Goal: Information Seeking & Learning: Check status

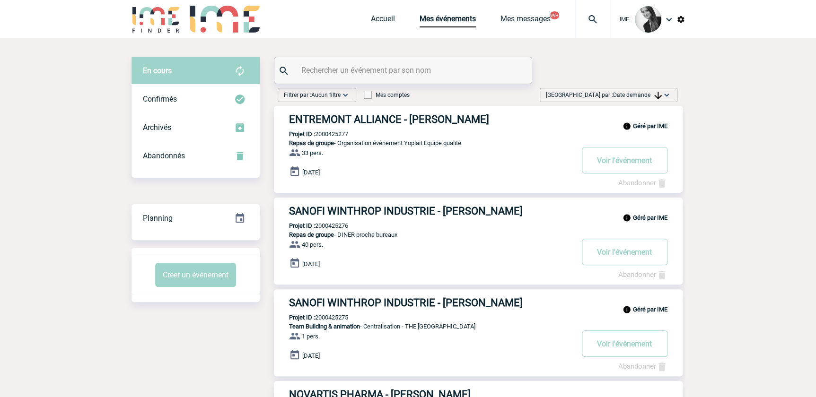
drag, startPoint x: 643, startPoint y: 92, endPoint x: 639, endPoint y: 153, distance: 61.1
click at [643, 94] on span "Date demande" at bounding box center [637, 95] width 49 height 7
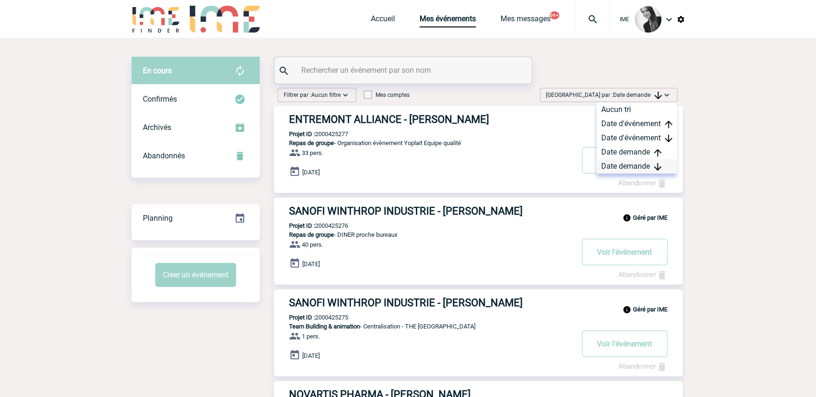
click at [625, 167] on div "Date demande" at bounding box center [637, 166] width 80 height 14
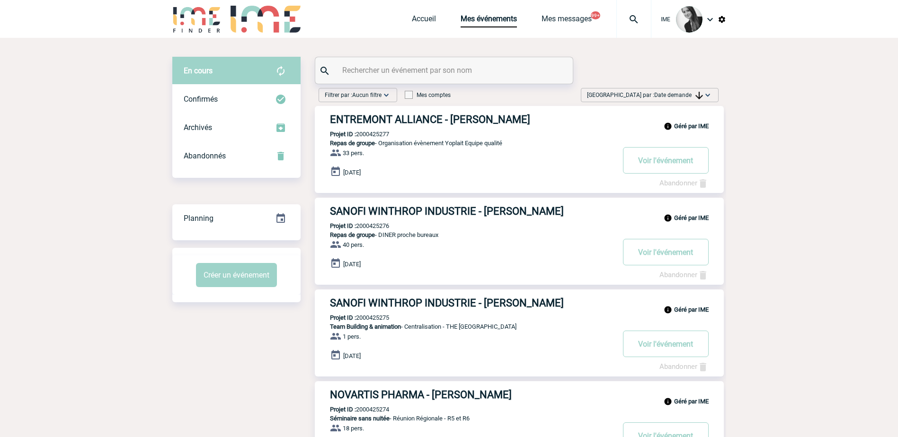
click at [682, 97] on span "Date demande" at bounding box center [678, 95] width 49 height 7
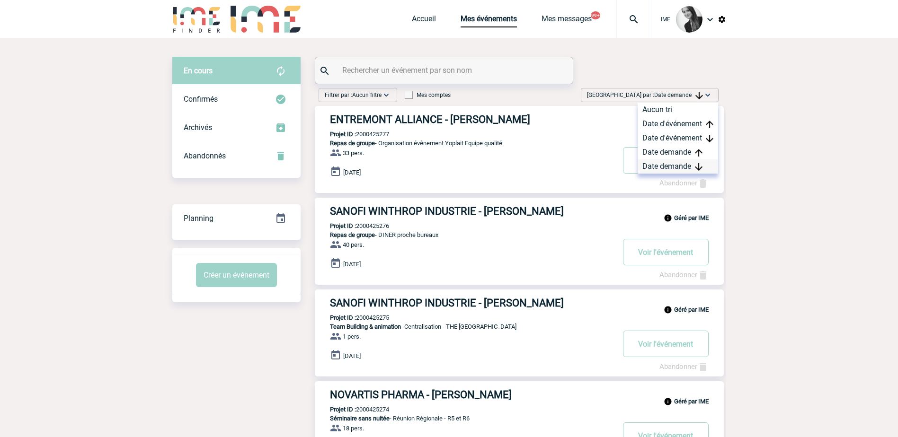
drag, startPoint x: 683, startPoint y: 98, endPoint x: 677, endPoint y: 166, distance: 67.5
click at [678, 165] on div "Date demande" at bounding box center [677, 166] width 80 height 14
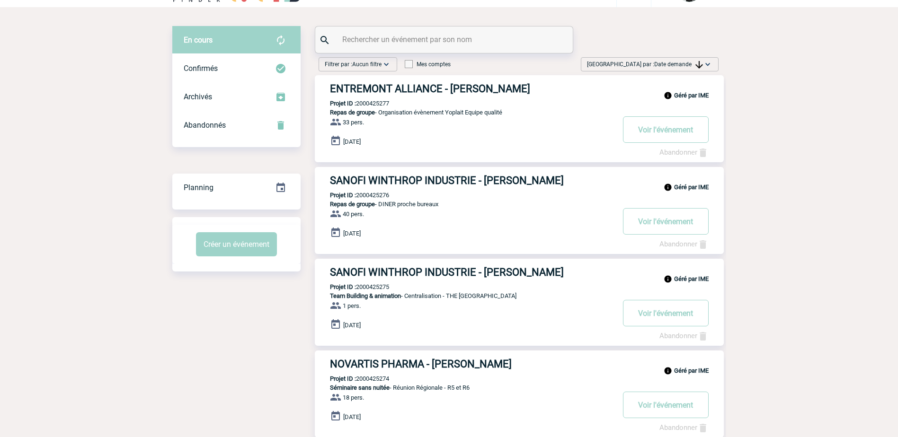
scroll to position [47, 0]
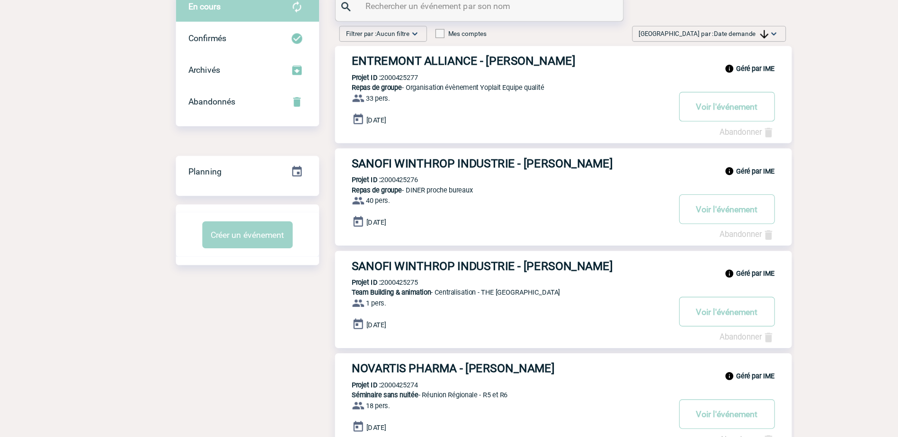
click at [672, 48] on span "Date demande" at bounding box center [678, 47] width 49 height 7
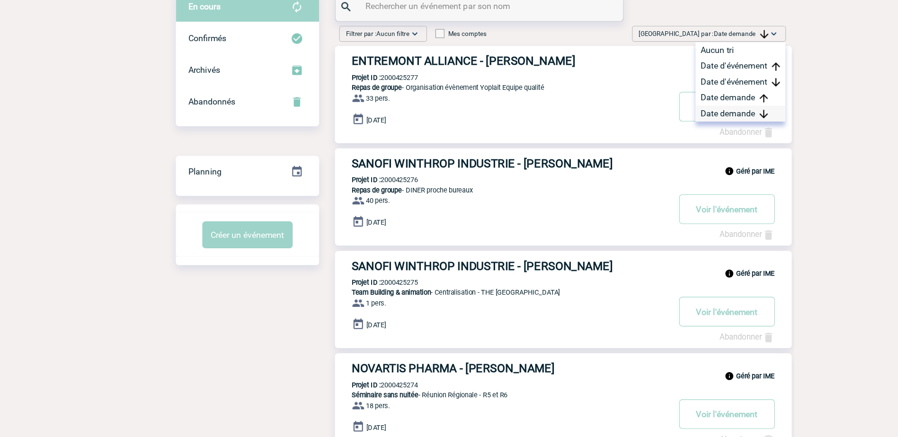
click at [663, 122] on div "Date demande" at bounding box center [677, 119] width 80 height 14
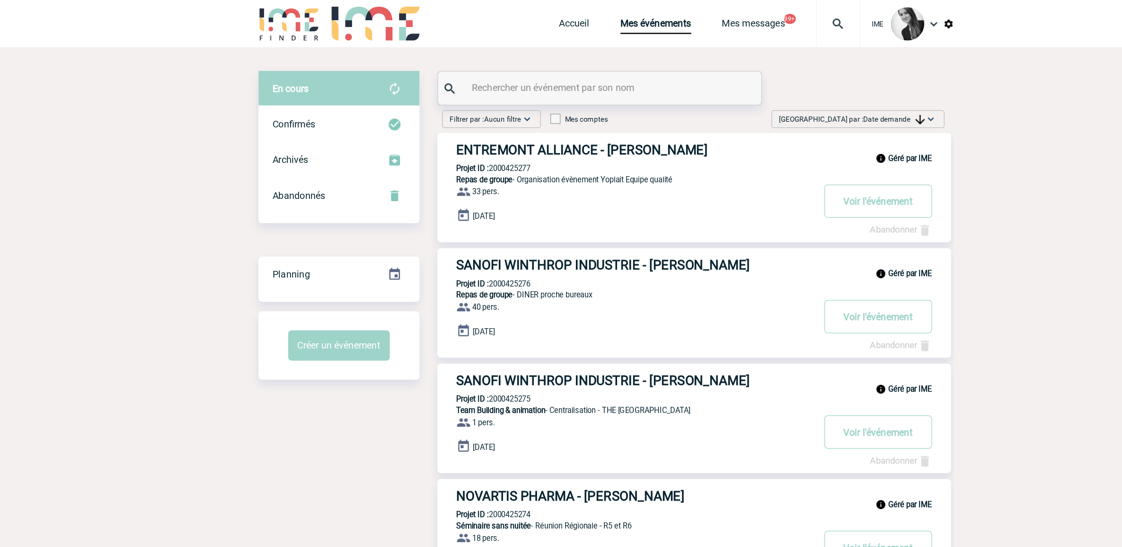
scroll to position [0, 0]
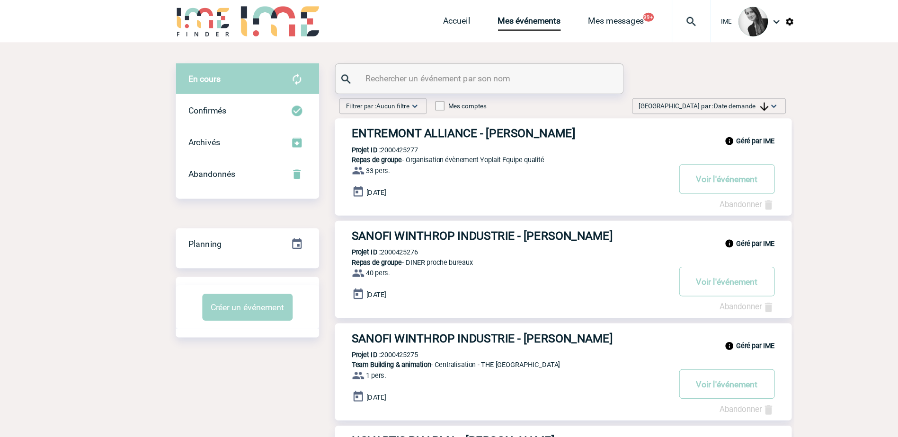
click at [689, 97] on span "Date demande" at bounding box center [678, 95] width 49 height 7
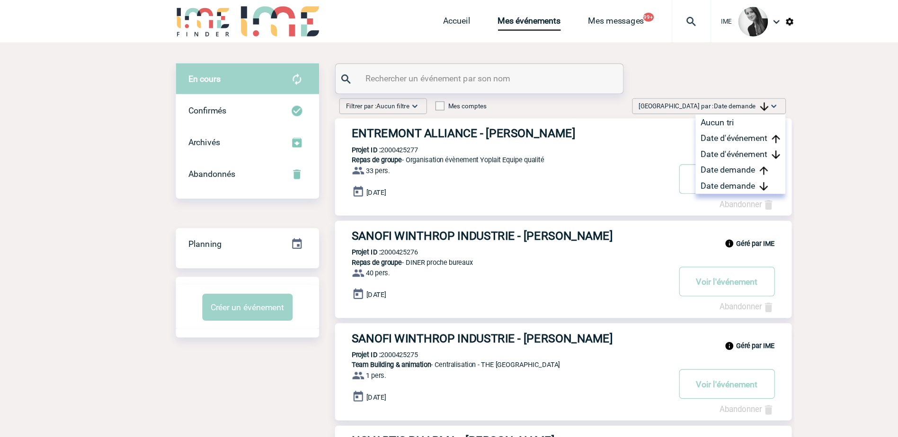
drag, startPoint x: 687, startPoint y: 164, endPoint x: 538, endPoint y: 217, distance: 158.0
click at [687, 165] on div "Date demande" at bounding box center [677, 166] width 80 height 14
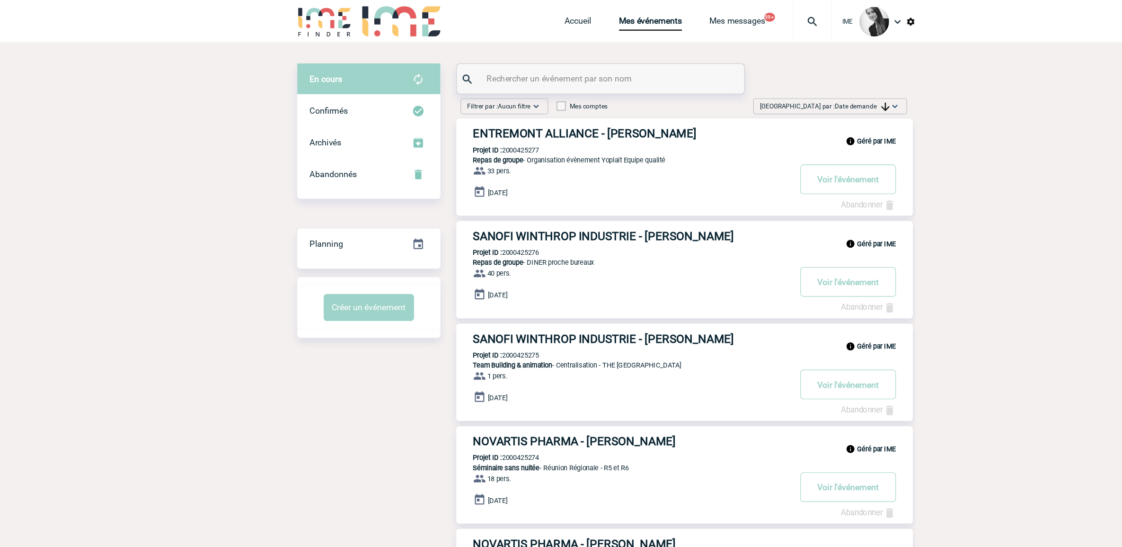
drag, startPoint x: 926, startPoint y: 263, endPoint x: 904, endPoint y: 272, distance: 24.0
click at [816, 265] on body "IME Accueil Mes événements" at bounding box center [561, 539] width 1122 height 1078
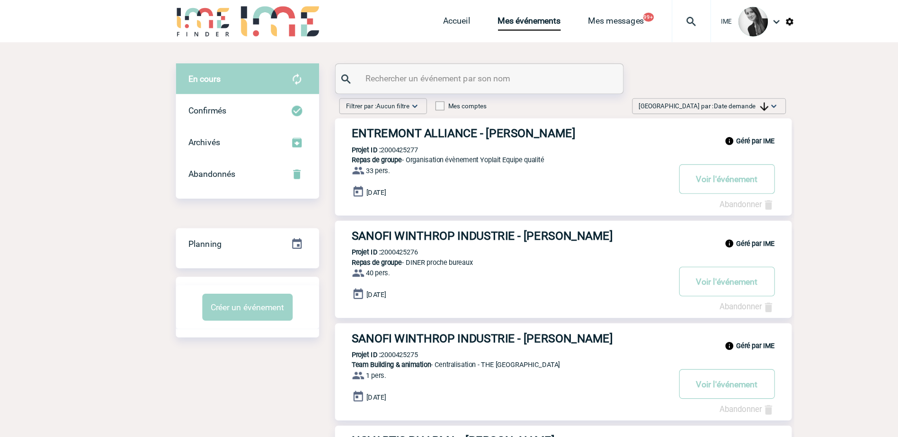
click at [667, 96] on span "Date demande" at bounding box center [678, 95] width 49 height 7
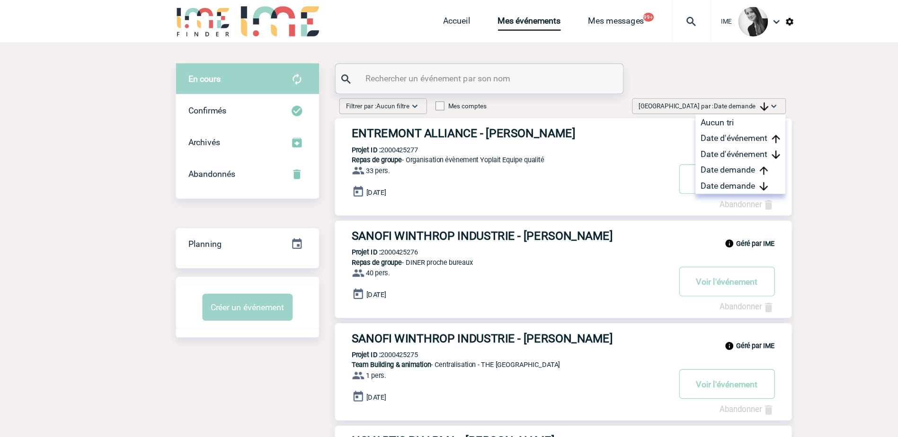
drag, startPoint x: 680, startPoint y: 166, endPoint x: 625, endPoint y: 185, distance: 58.7
click at [680, 166] on div "Date demande" at bounding box center [677, 166] width 80 height 14
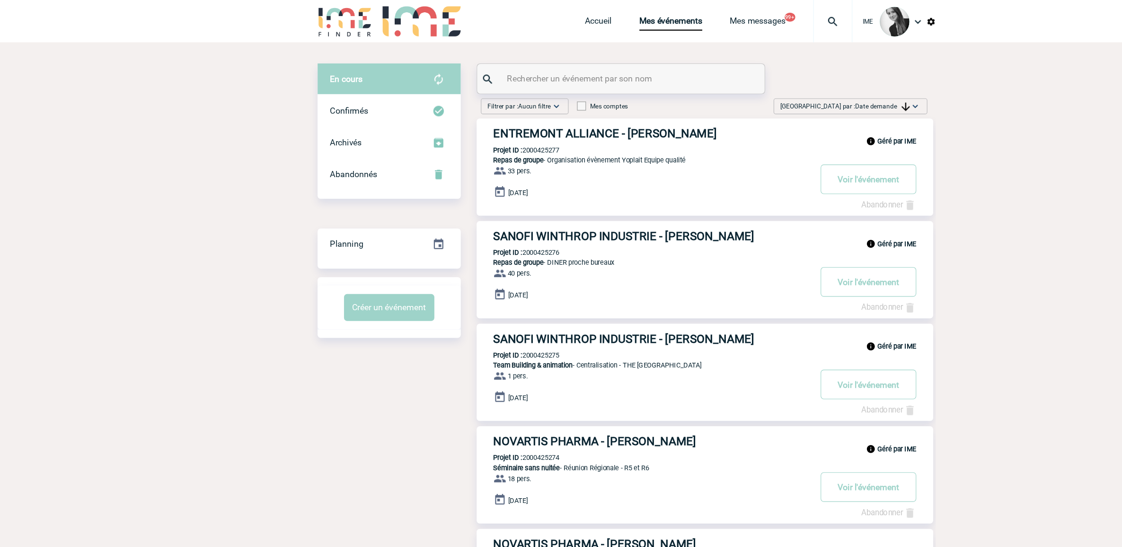
click at [501, 61] on div at bounding box center [555, 70] width 257 height 26
click at [493, 69] on input "text" at bounding box center [557, 70] width 211 height 14
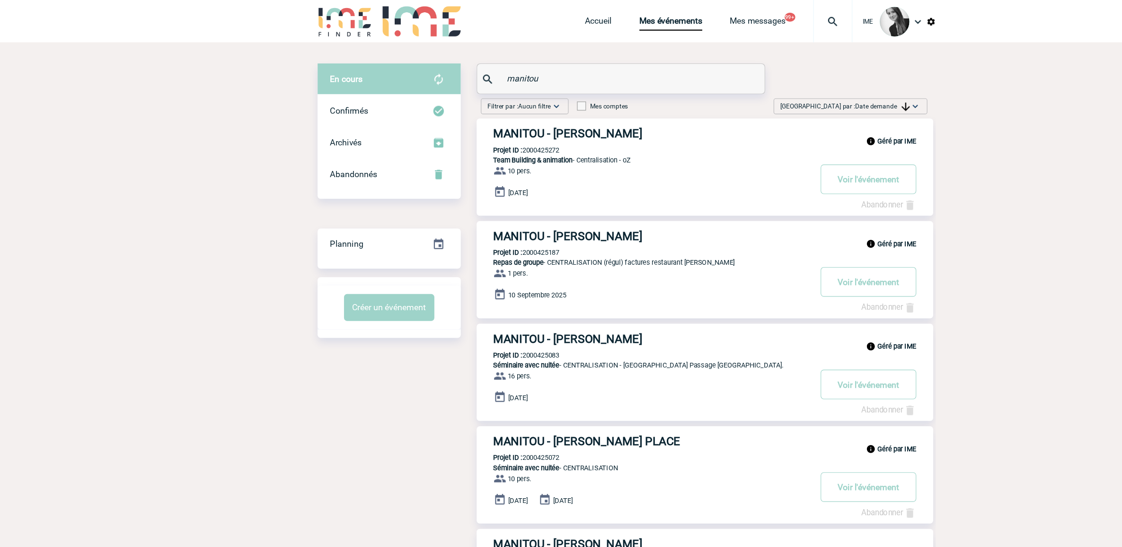
click at [533, 65] on input "manitou" at bounding box center [557, 70] width 211 height 14
drag, startPoint x: 520, startPoint y: 74, endPoint x: 372, endPoint y: 96, distance: 149.6
click at [372, 86] on div "En cours En cours Confirmés Archivés Abandonnés En cours Confirmés Archivés Aba…" at bounding box center [561, 549] width 554 height 984
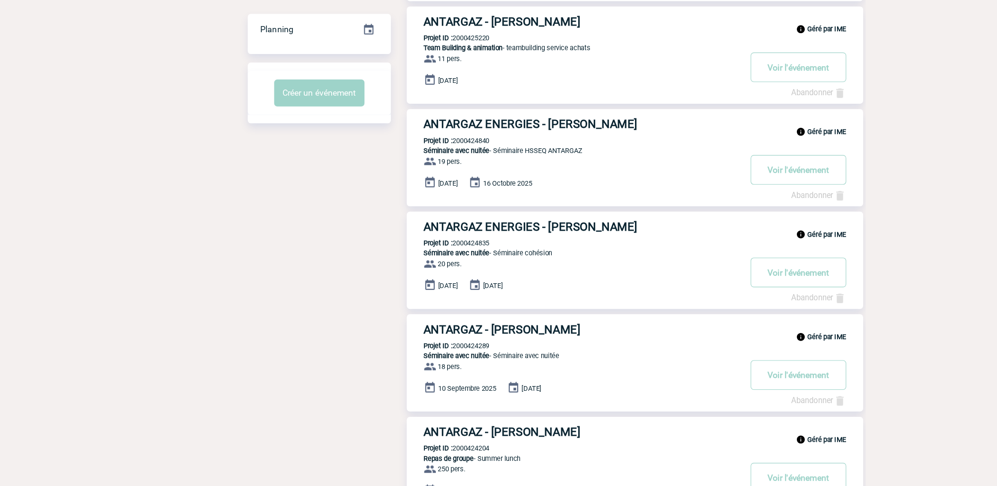
scroll to position [297, 0]
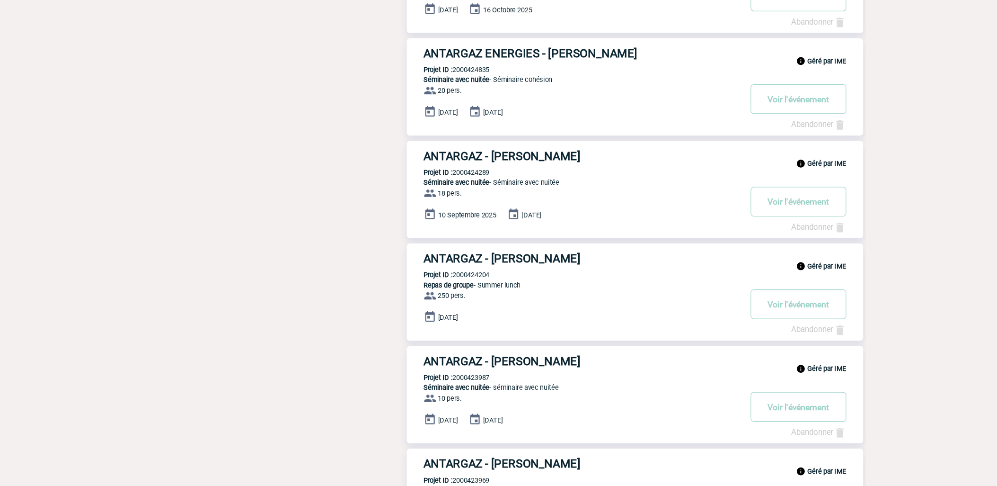
type input "antargaz"
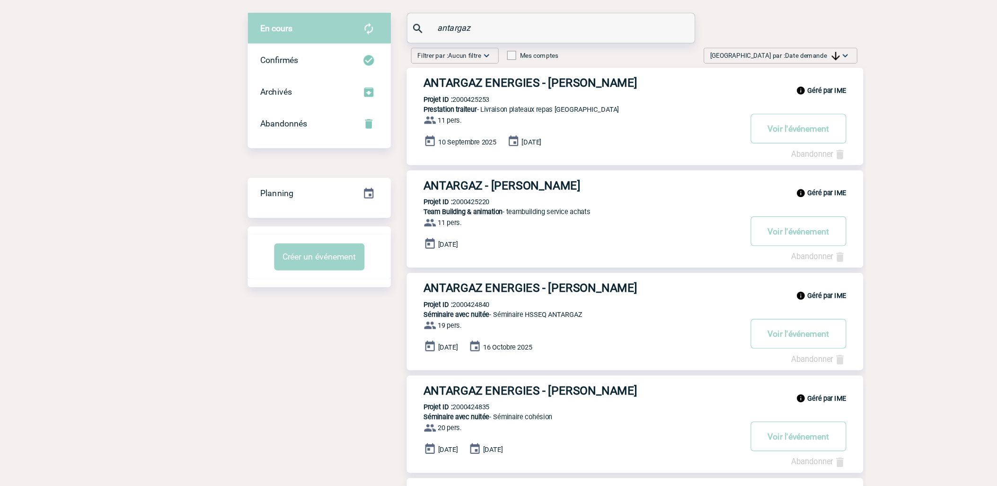
scroll to position [47, 0]
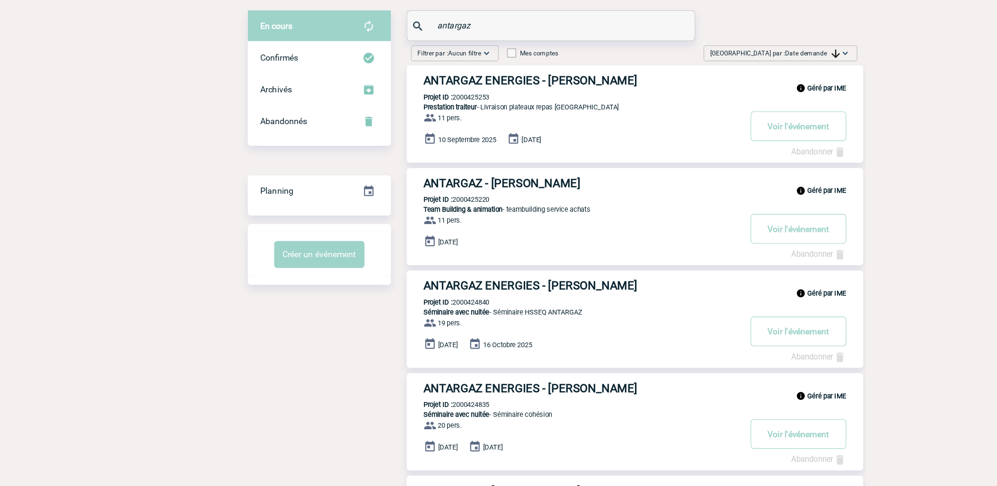
click at [746, 45] on img at bounding box center [749, 48] width 8 height 8
click at [720, 124] on div "Date demande" at bounding box center [727, 119] width 80 height 14
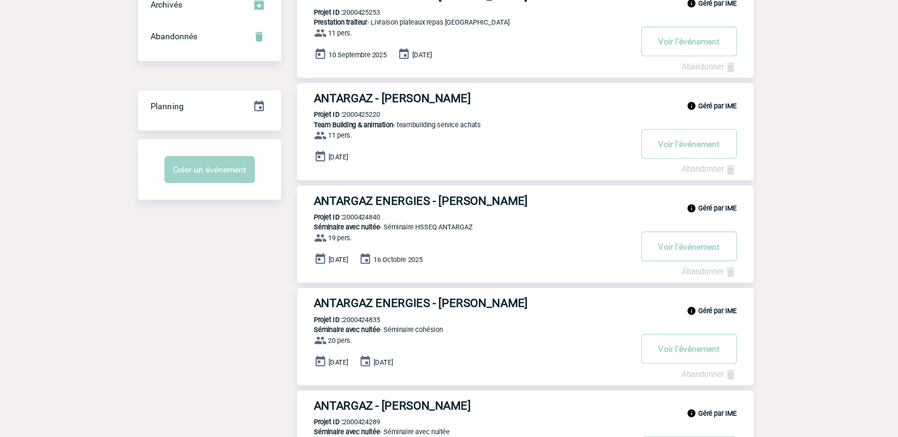
scroll to position [127, 0]
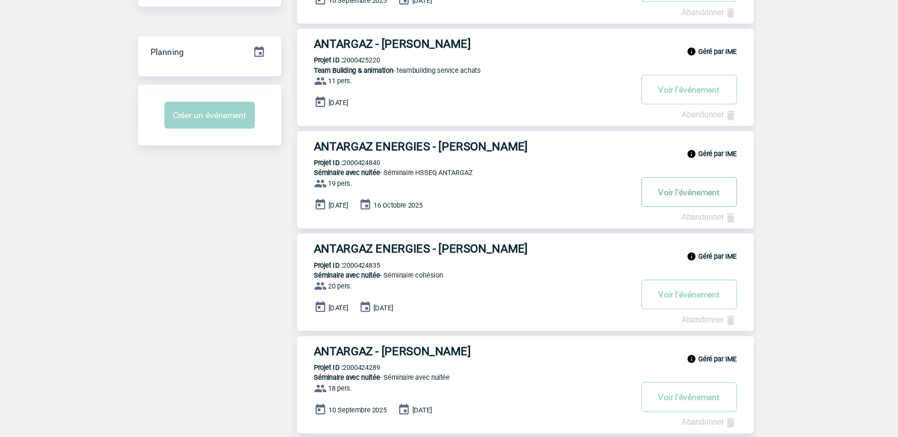
click at [671, 213] on button "Voir l'événement" at bounding box center [666, 217] width 86 height 26
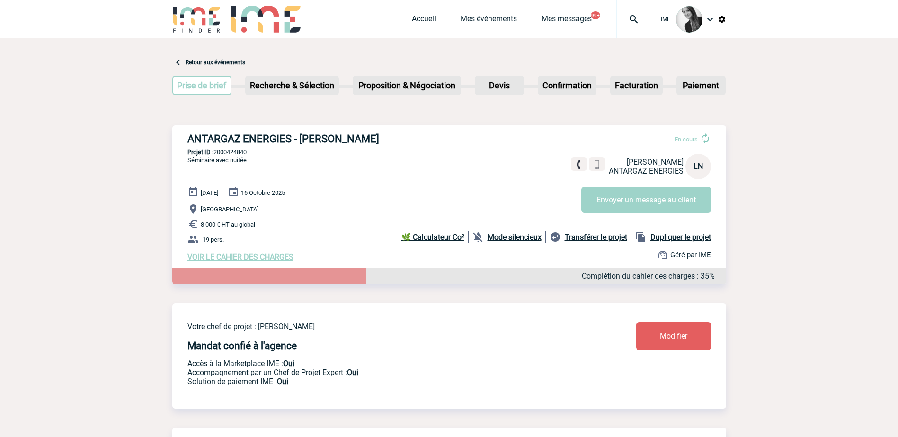
click at [237, 153] on p "Projet ID : 2000424840" at bounding box center [449, 152] width 554 height 7
copy p "2000424840"
click at [415, 17] on link "Accueil" at bounding box center [424, 20] width 24 height 13
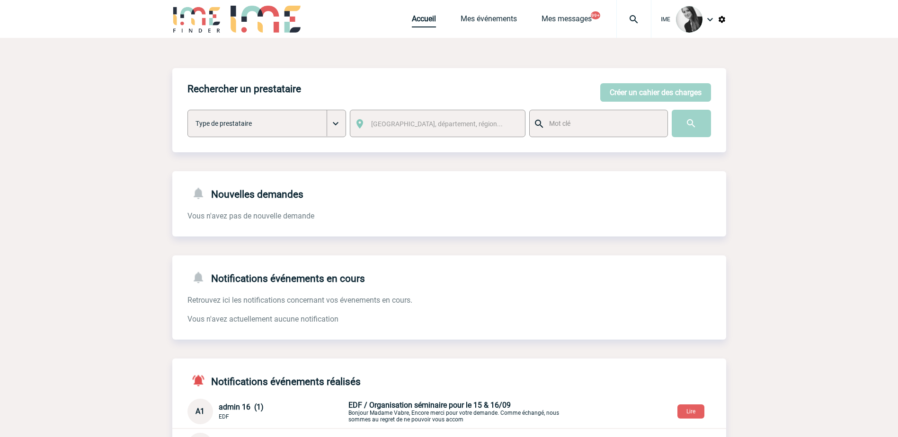
click at [427, 21] on link "Accueil" at bounding box center [424, 20] width 24 height 13
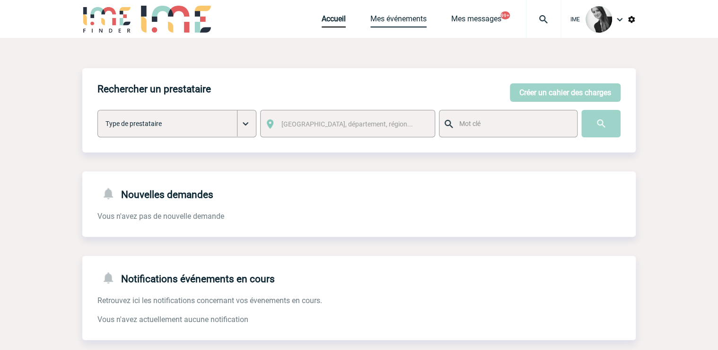
click at [396, 19] on link "Mes événements" at bounding box center [399, 20] width 56 height 13
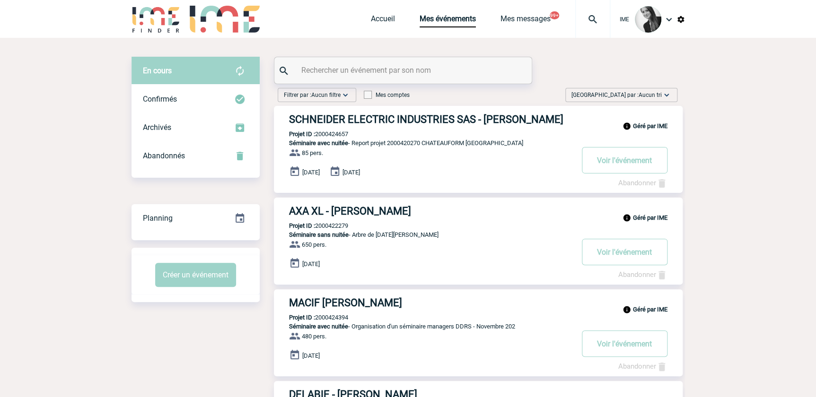
click at [630, 97] on span "Trier par : Aucun tri" at bounding box center [617, 94] width 90 height 9
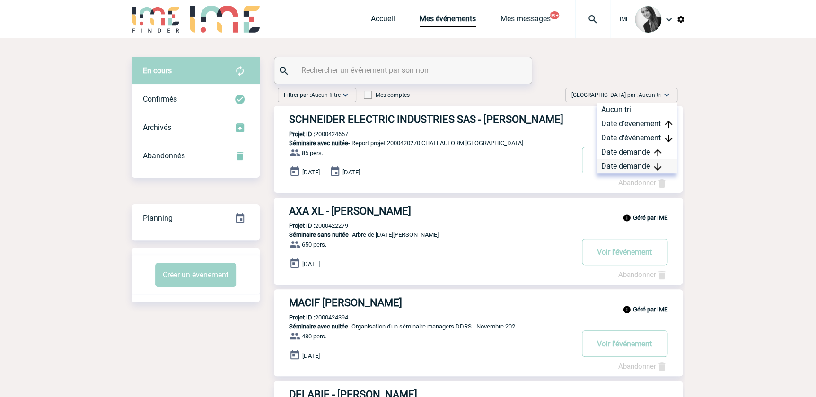
click at [639, 161] on div "Date demande" at bounding box center [637, 166] width 80 height 14
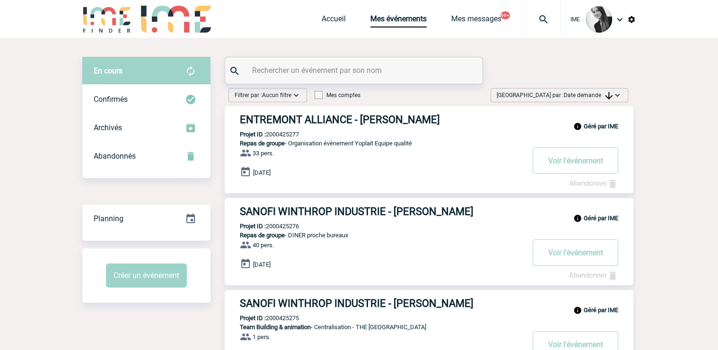
click at [572, 90] on span "Trier par : Date demande" at bounding box center [555, 94] width 116 height 9
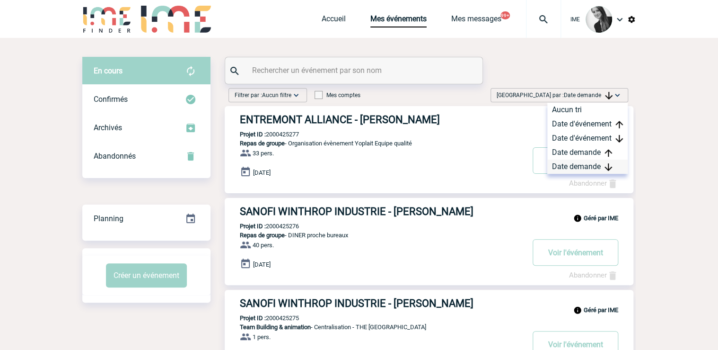
click at [589, 171] on div "Date demande" at bounding box center [587, 166] width 80 height 14
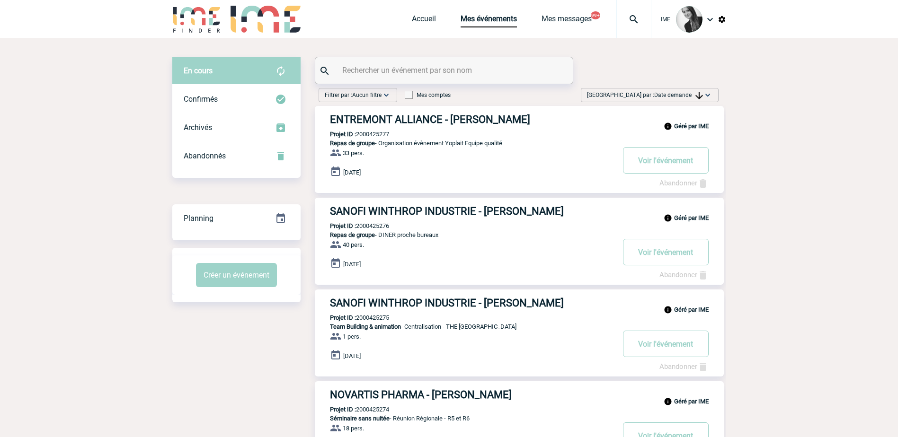
drag, startPoint x: 829, startPoint y: 271, endPoint x: 830, endPoint y: 246, distance: 25.1
drag, startPoint x: 666, startPoint y: 95, endPoint x: 669, endPoint y: 103, distance: 8.7
click at [666, 95] on span "Date demande" at bounding box center [678, 95] width 49 height 7
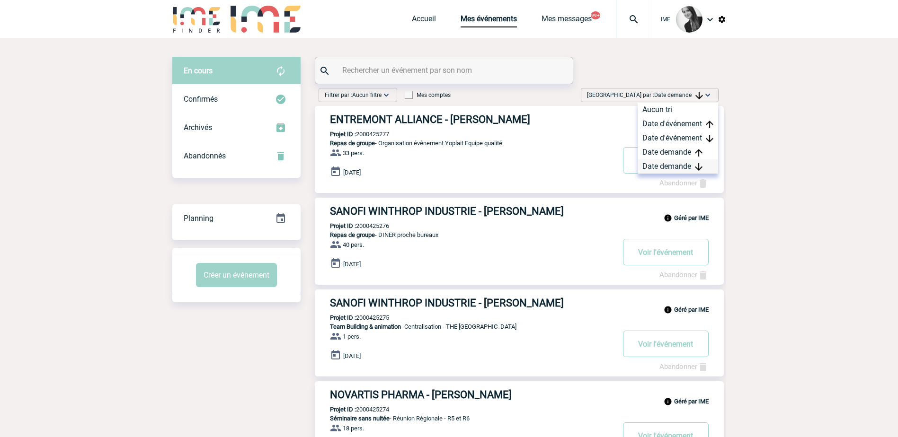
click at [665, 168] on div "Date demande" at bounding box center [677, 166] width 80 height 14
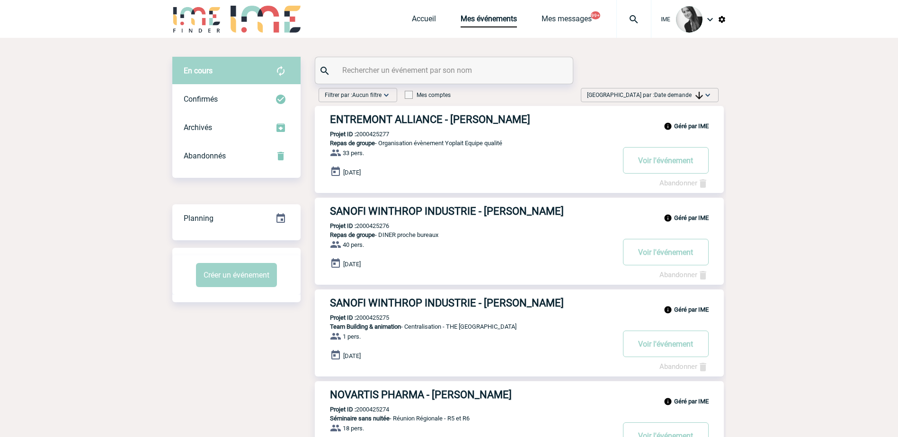
drag, startPoint x: 813, startPoint y: 214, endPoint x: 808, endPoint y: 6, distance: 208.3
click at [688, 92] on span "Date demande" at bounding box center [678, 95] width 49 height 7
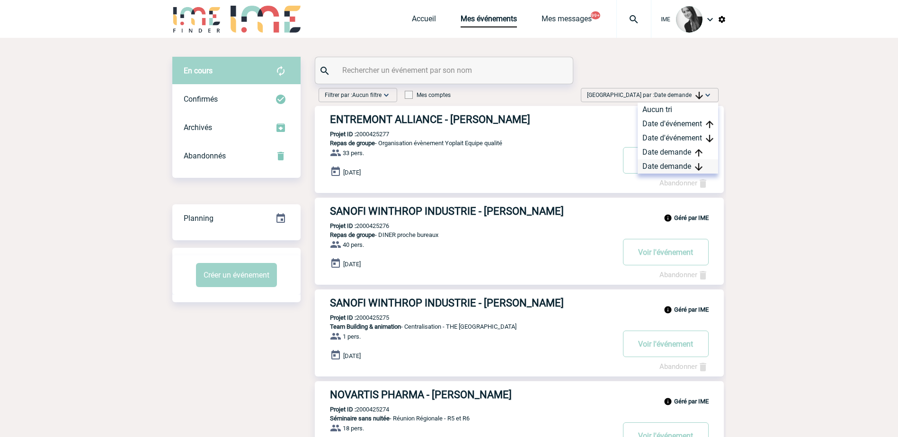
click at [672, 168] on div "Date demande" at bounding box center [677, 166] width 80 height 14
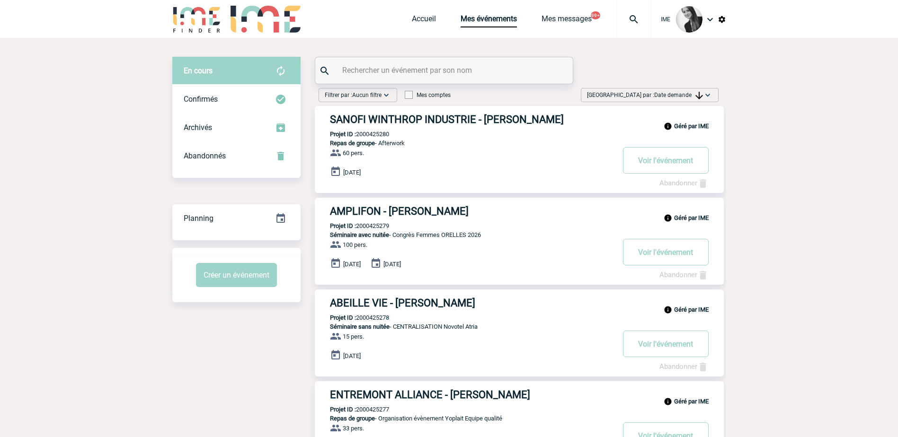
click at [656, 92] on span "Date demande" at bounding box center [678, 95] width 49 height 7
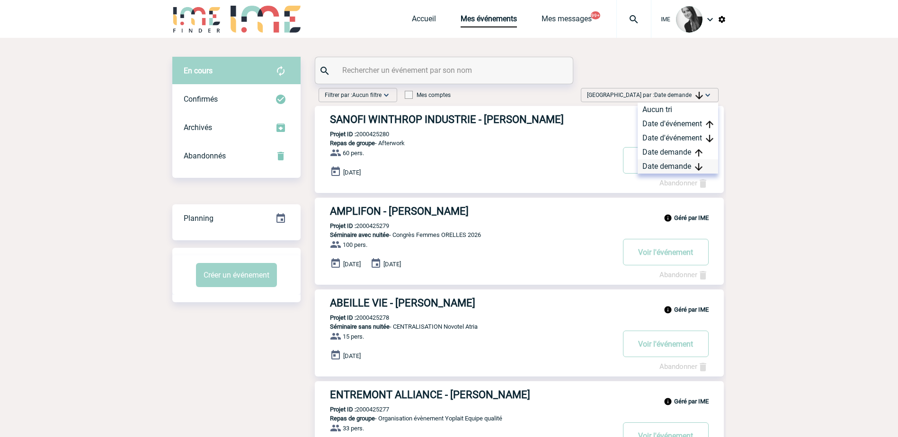
click at [663, 168] on div "Date demande" at bounding box center [677, 166] width 80 height 14
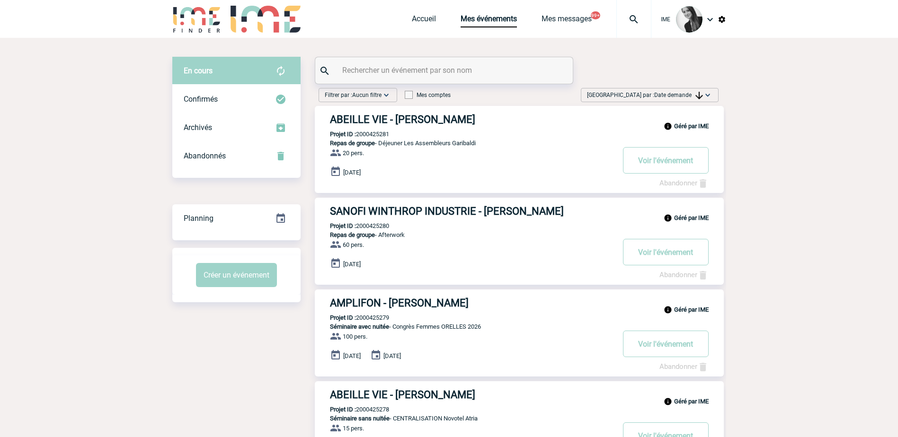
drag, startPoint x: 785, startPoint y: 211, endPoint x: 770, endPoint y: 207, distance: 15.5
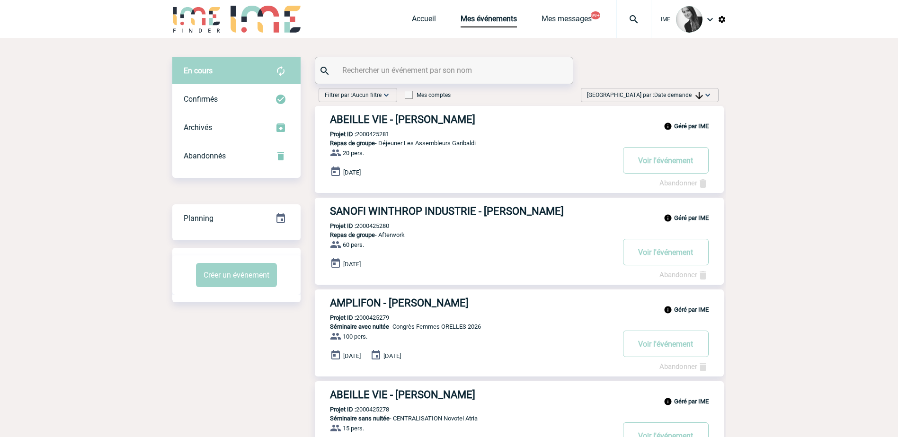
drag, startPoint x: 682, startPoint y: 92, endPoint x: 689, endPoint y: 116, distance: 25.5
click at [682, 92] on span "Date demande" at bounding box center [678, 95] width 49 height 7
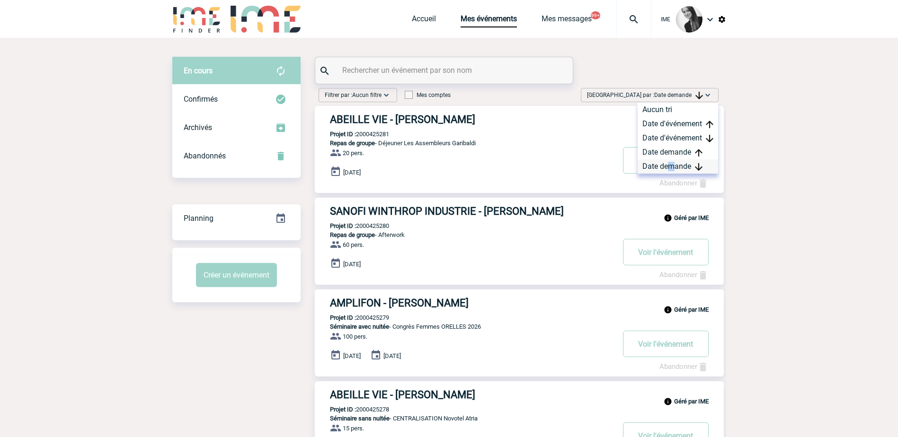
click at [671, 166] on div "Date demande" at bounding box center [677, 166] width 80 height 14
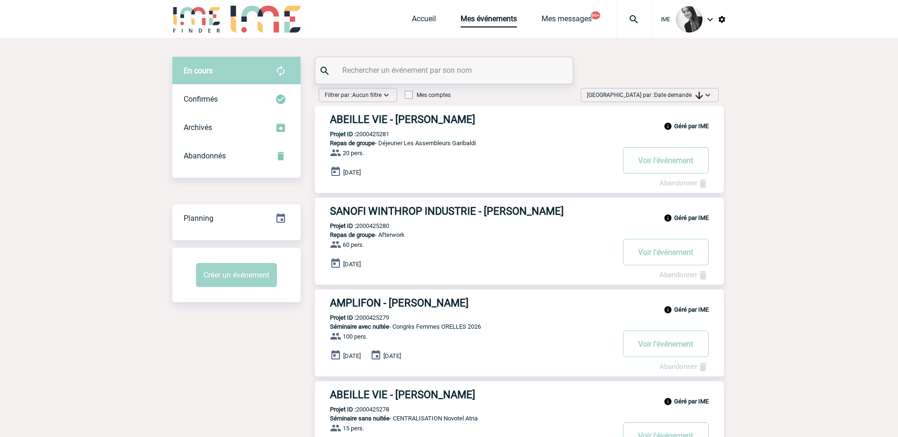
drag, startPoint x: 257, startPoint y: 362, endPoint x: 196, endPoint y: 321, distance: 72.7
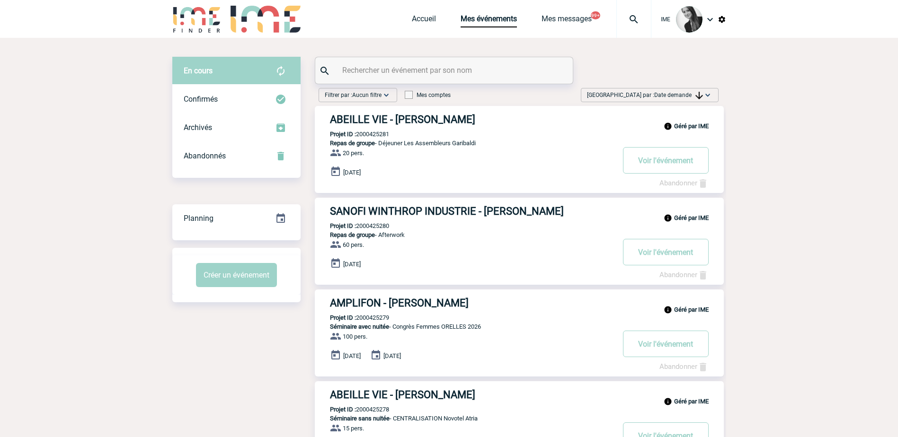
drag, startPoint x: 872, startPoint y: 173, endPoint x: 838, endPoint y: 184, distance: 35.8
drag, startPoint x: 287, startPoint y: 349, endPoint x: 282, endPoint y: 344, distance: 7.4
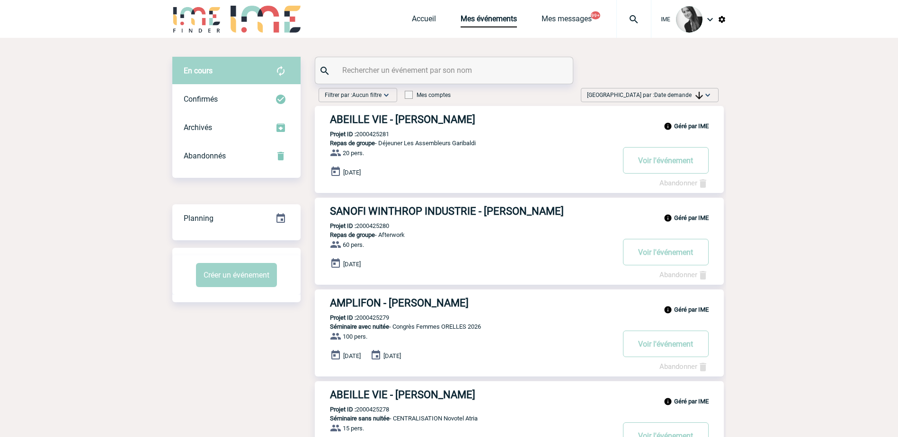
drag, startPoint x: 818, startPoint y: 203, endPoint x: 535, endPoint y: 330, distance: 310.1
drag, startPoint x: 253, startPoint y: 368, endPoint x: 214, endPoint y: 305, distance: 73.9
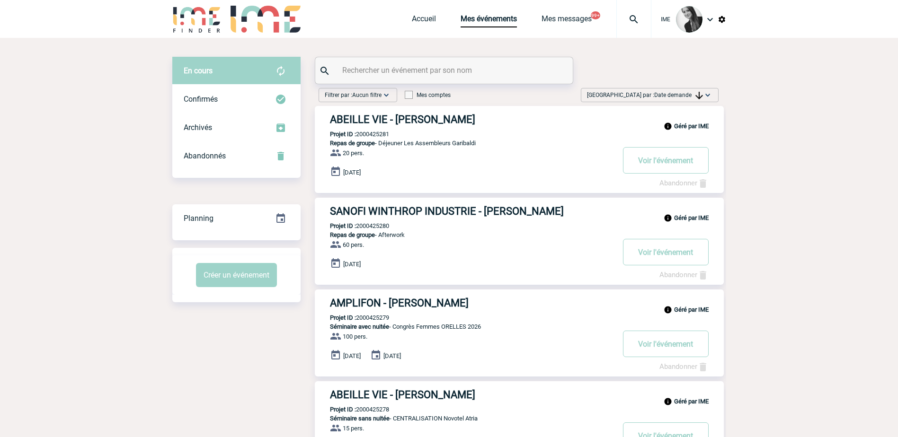
drag, startPoint x: 486, startPoint y: 51, endPoint x: 536, endPoint y: 59, distance: 51.3
drag, startPoint x: 890, startPoint y: 239, endPoint x: 501, endPoint y: 309, distance: 395.3
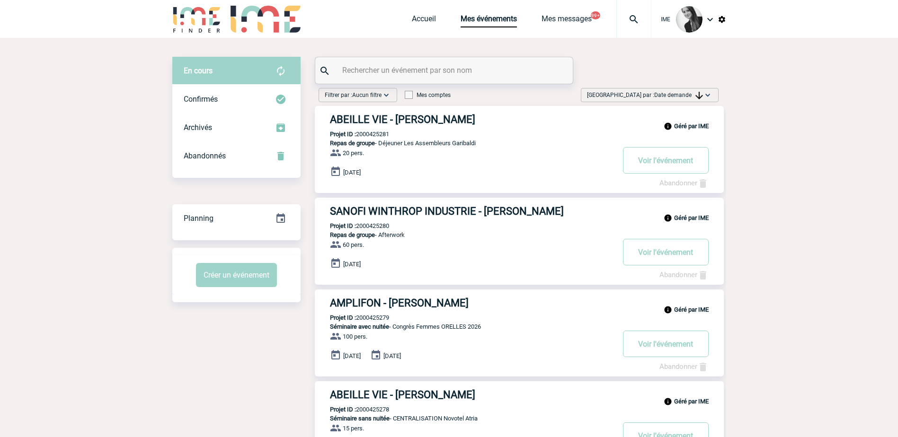
drag, startPoint x: 224, startPoint y: 407, endPoint x: 100, endPoint y: 214, distance: 229.0
drag, startPoint x: 94, startPoint y: 212, endPoint x: 406, endPoint y: 119, distance: 325.8
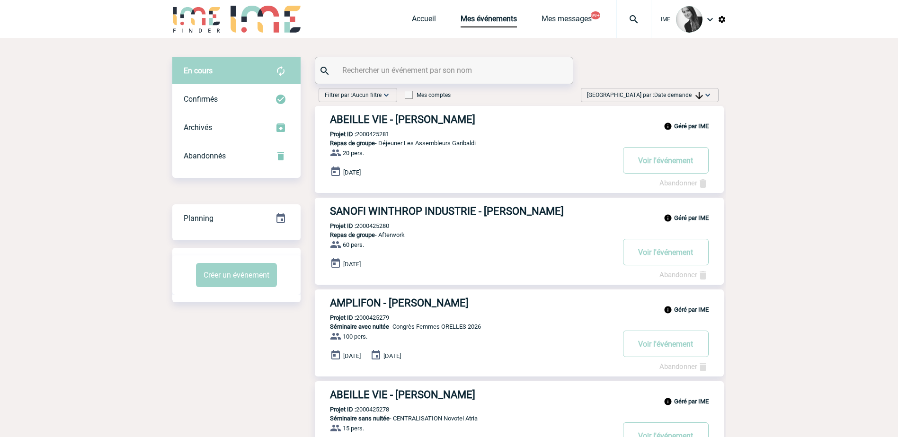
drag, startPoint x: 204, startPoint y: 386, endPoint x: 177, endPoint y: 333, distance: 59.7
drag, startPoint x: 466, startPoint y: 41, endPoint x: 672, endPoint y: 89, distance: 212.3
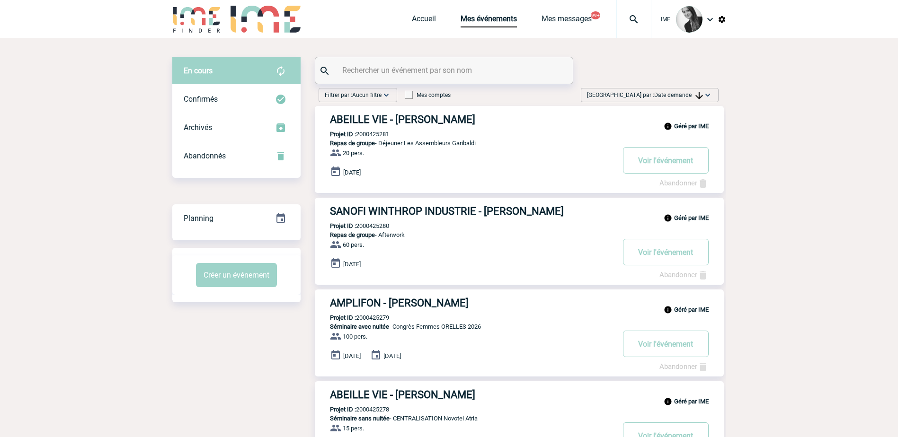
drag, startPoint x: 830, startPoint y: 149, endPoint x: 456, endPoint y: 339, distance: 419.2
click at [691, 96] on span "Date demande" at bounding box center [678, 95] width 49 height 7
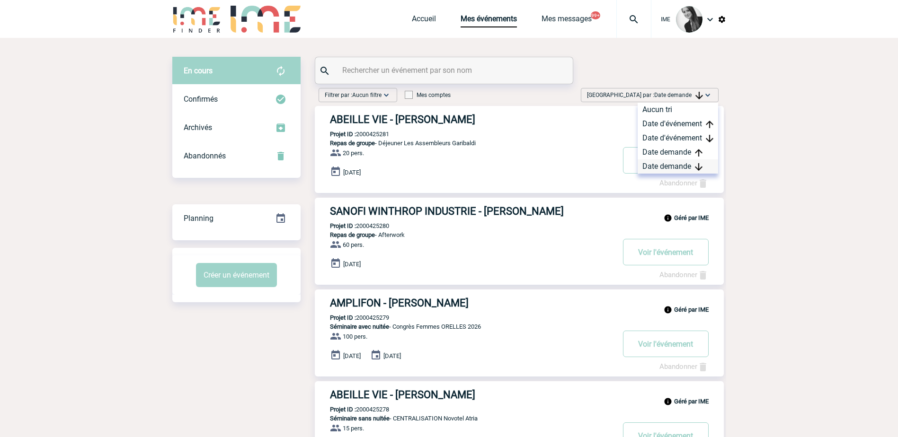
click at [651, 168] on div "Date demande" at bounding box center [677, 166] width 80 height 14
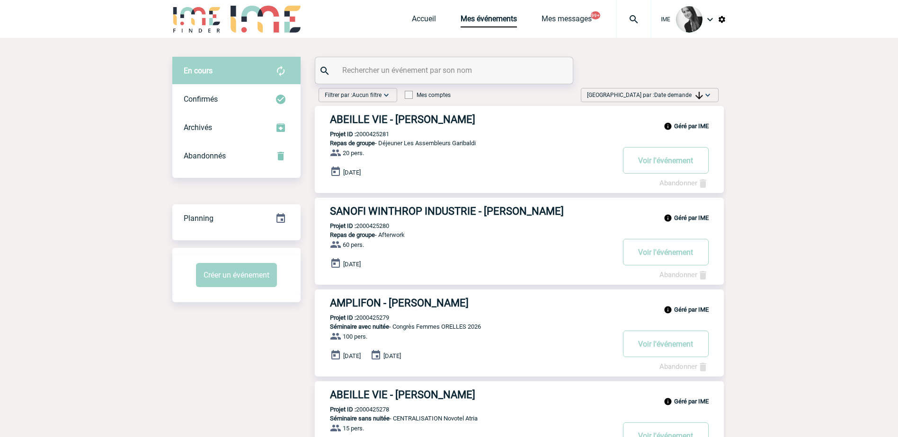
click at [678, 89] on div "Trier par : Date demande Aucun tri Date d'événement Date d'événement Date deman…" at bounding box center [650, 95] width 138 height 14
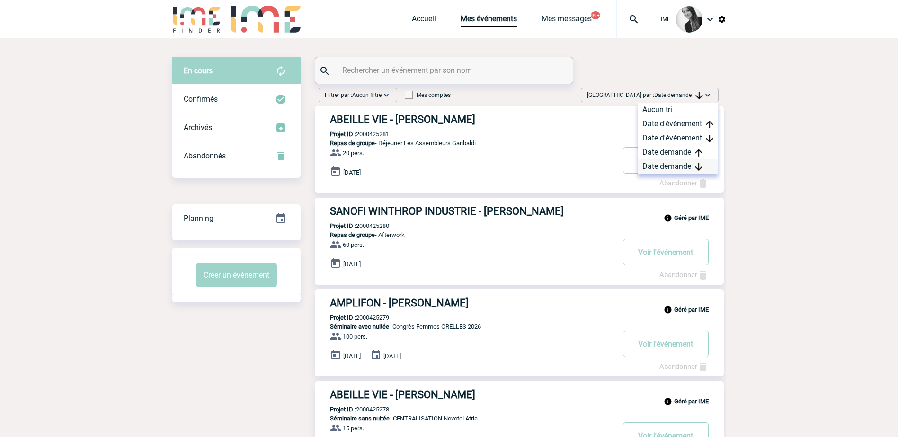
click at [658, 162] on div "Date demande" at bounding box center [677, 166] width 80 height 14
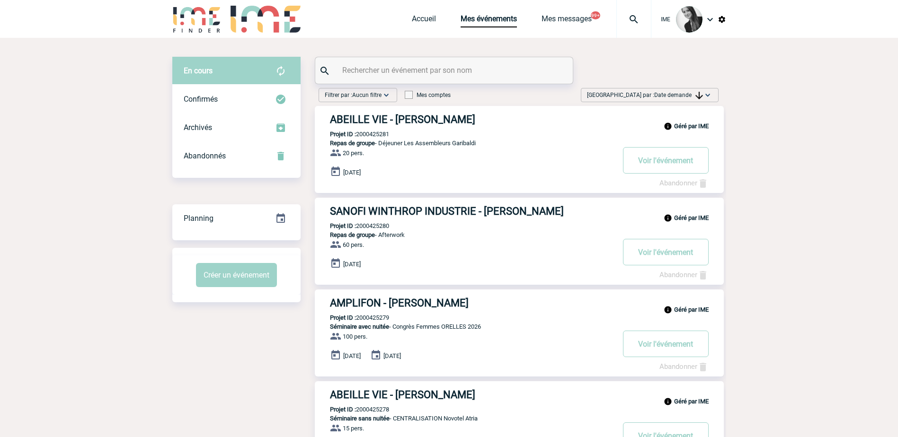
click at [685, 88] on div "Trier par : Date demande Aucun tri Date d'événement Date d'événement Date deman…" at bounding box center [650, 95] width 138 height 14
drag, startPoint x: 663, startPoint y: 170, endPoint x: 563, endPoint y: 185, distance: 101.5
click at [663, 170] on div "Date demande" at bounding box center [677, 166] width 80 height 14
click at [681, 89] on div "Trier par : Date demande Aucun tri Date d'événement Date d'événement Date deman…" at bounding box center [650, 95] width 138 height 14
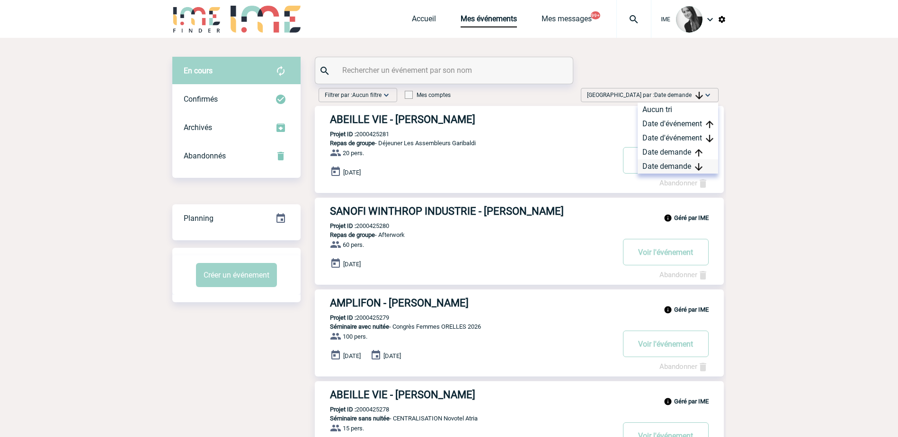
click at [680, 169] on div "Date demande" at bounding box center [677, 166] width 80 height 14
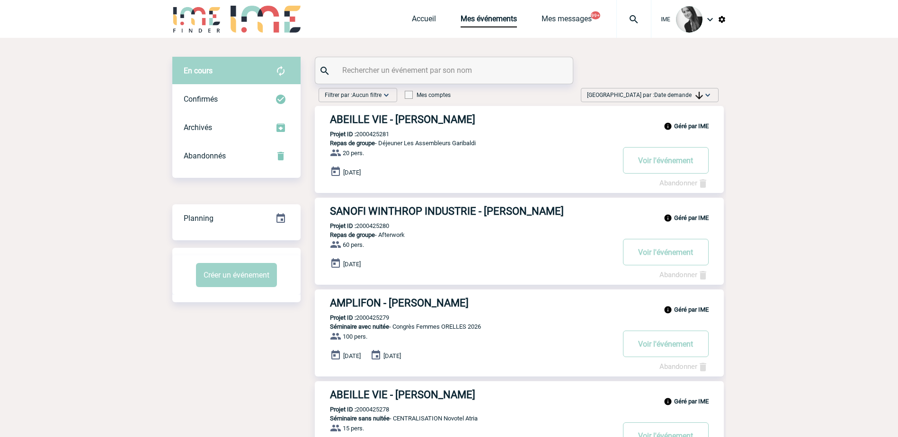
click at [673, 93] on span "Date demande" at bounding box center [678, 95] width 49 height 7
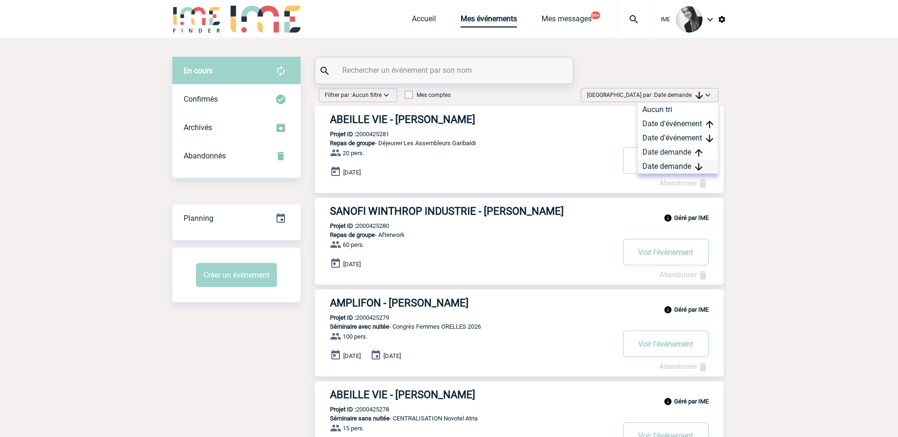
click at [654, 164] on div "Date demande" at bounding box center [677, 166] width 80 height 14
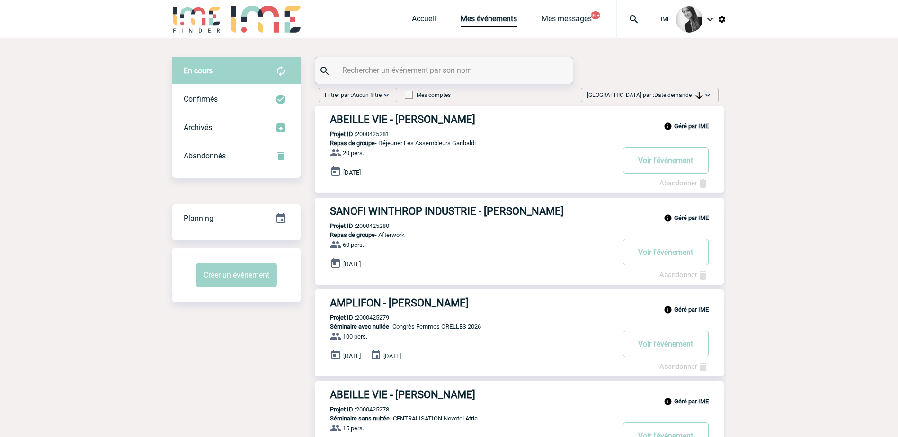
click at [672, 94] on span "Date demande" at bounding box center [678, 95] width 49 height 7
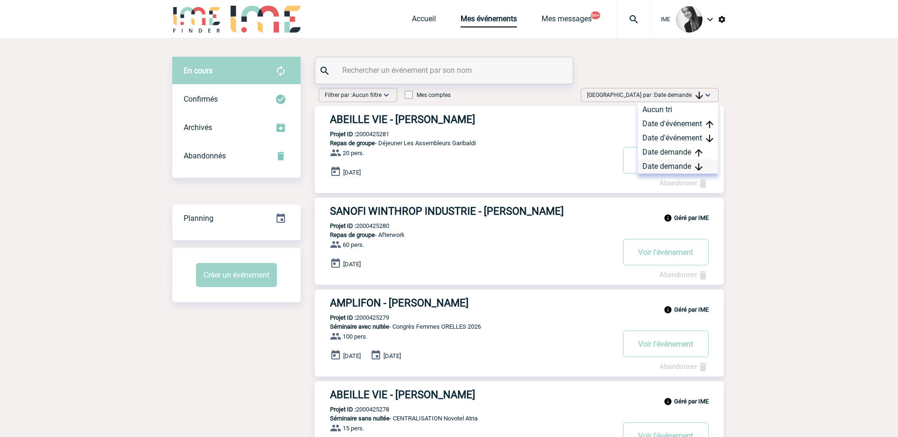
click at [682, 169] on div "Date demande" at bounding box center [677, 166] width 80 height 14
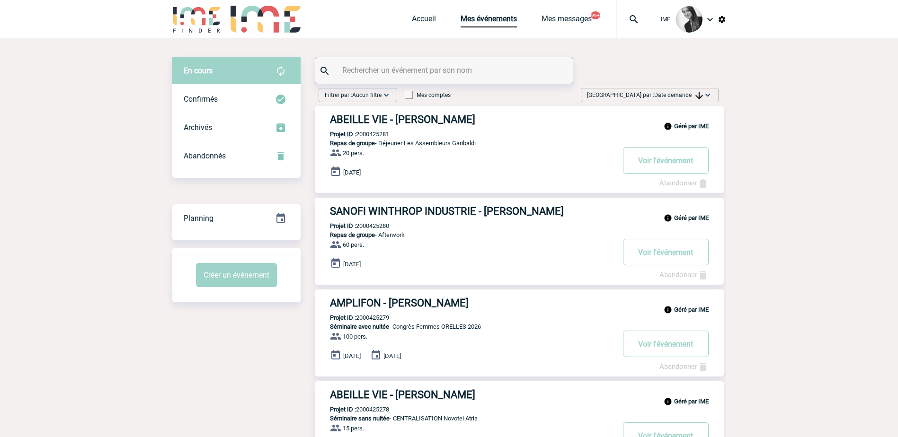
drag, startPoint x: 742, startPoint y: 214, endPoint x: 733, endPoint y: 222, distance: 12.4
click at [690, 97] on span "Date demande" at bounding box center [678, 95] width 49 height 7
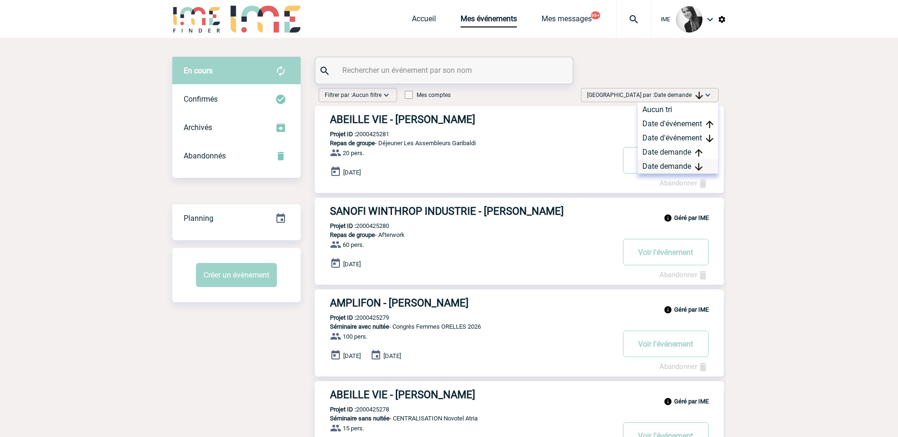
click at [670, 169] on div "Date demande" at bounding box center [677, 166] width 80 height 14
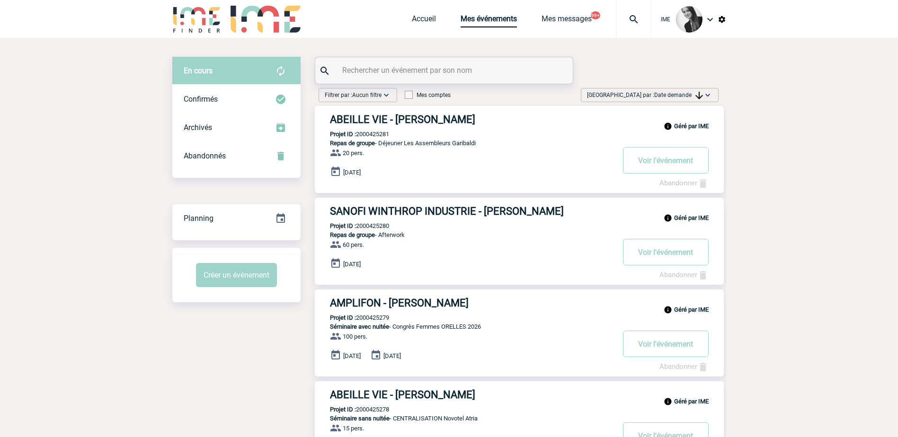
click at [678, 95] on span "Date demande" at bounding box center [678, 95] width 49 height 7
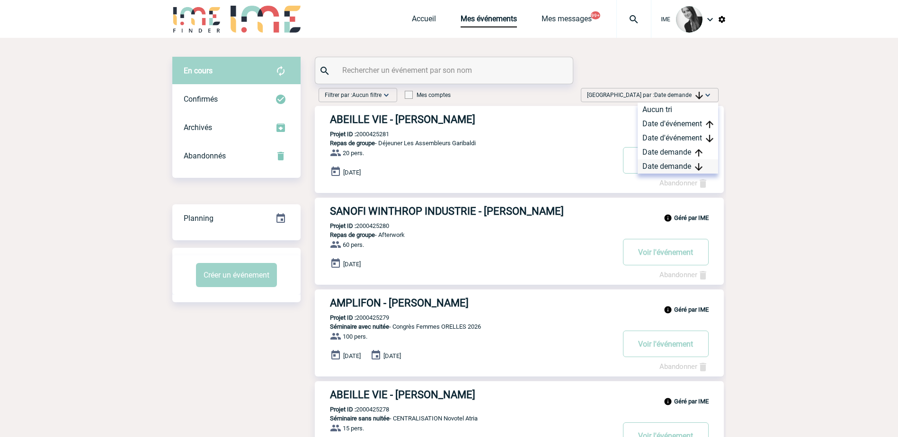
click at [687, 165] on div "Date demande" at bounding box center [677, 166] width 80 height 14
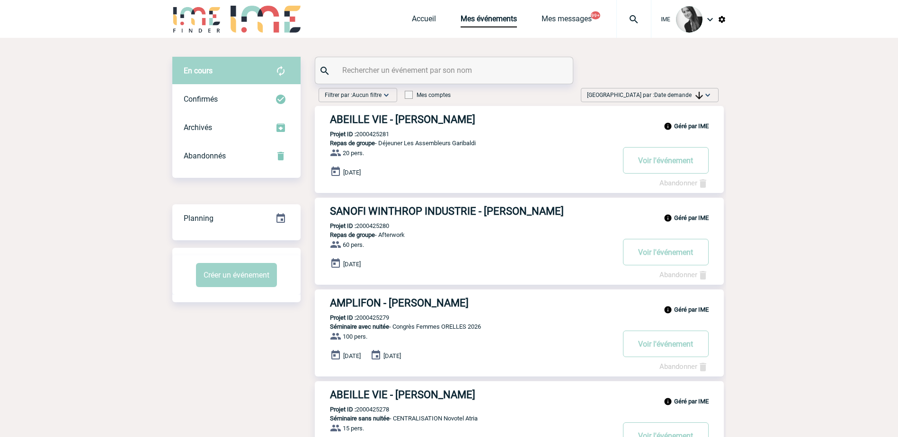
drag, startPoint x: 700, startPoint y: 91, endPoint x: 677, endPoint y: 149, distance: 62.0
click at [700, 91] on span "Trier par : Date demande" at bounding box center [645, 94] width 116 height 9
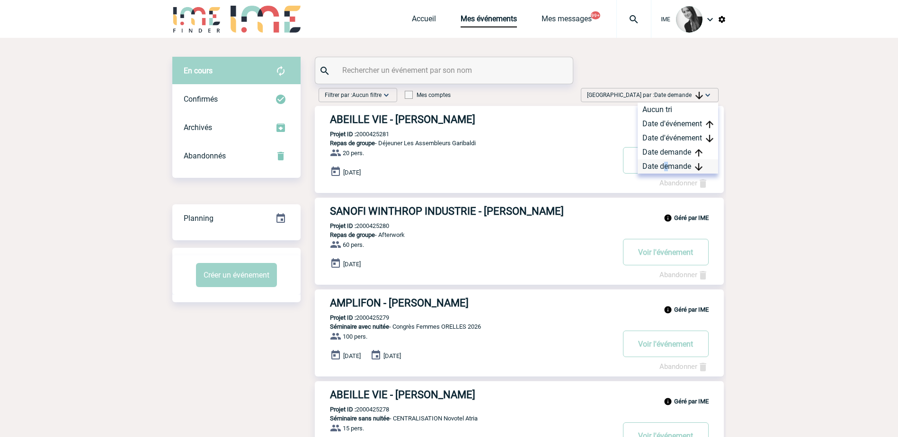
click at [665, 166] on div "Date demande" at bounding box center [677, 166] width 80 height 14
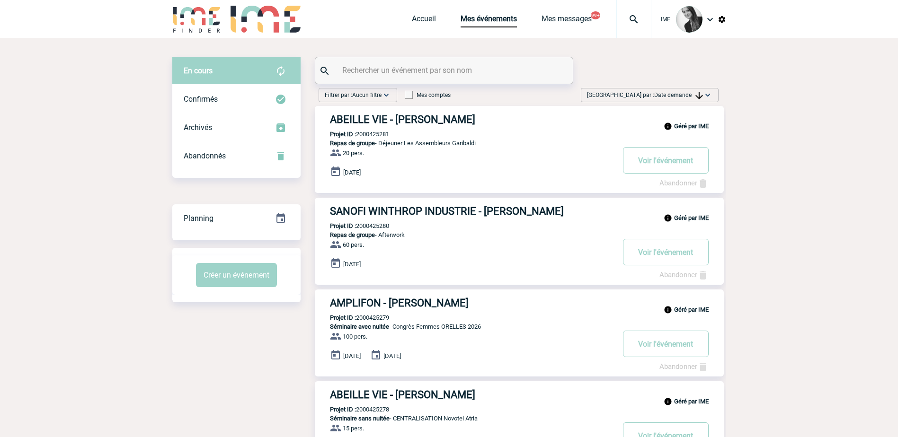
drag, startPoint x: 850, startPoint y: 197, endPoint x: 864, endPoint y: 114, distance: 84.8
click at [396, 71] on input "text" at bounding box center [445, 70] width 211 height 14
type input "rte"
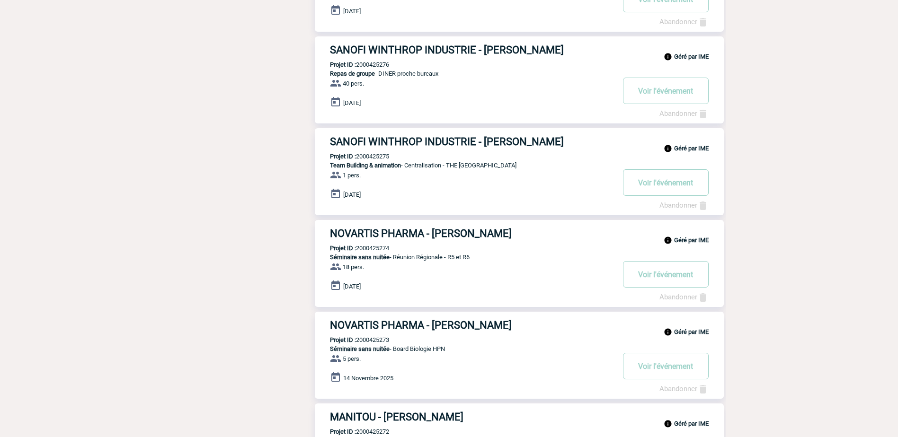
scroll to position [640, 0]
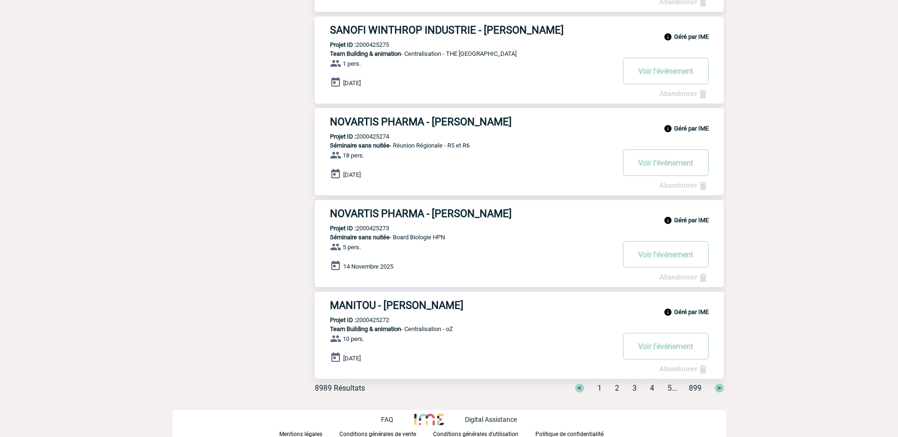
click at [615, 388] on span "2" at bounding box center [617, 388] width 4 height 9
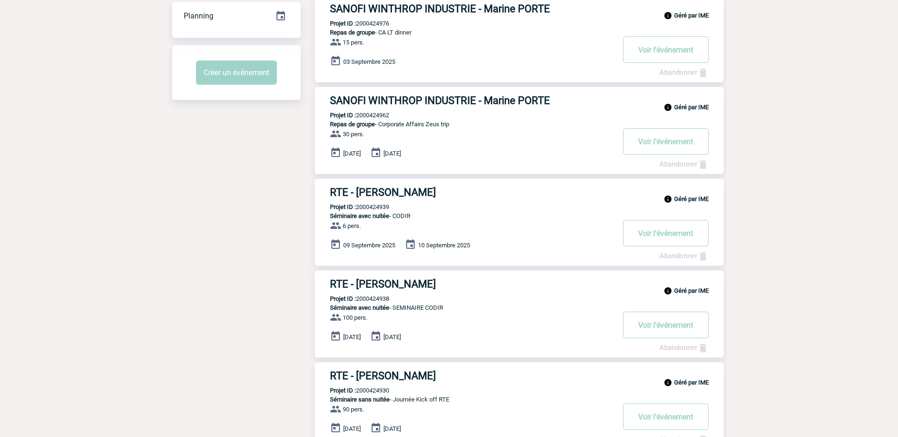
scroll to position [202, 0]
click at [411, 196] on h3 "RTE - Emilie BEAUMONT" at bounding box center [472, 193] width 284 height 12
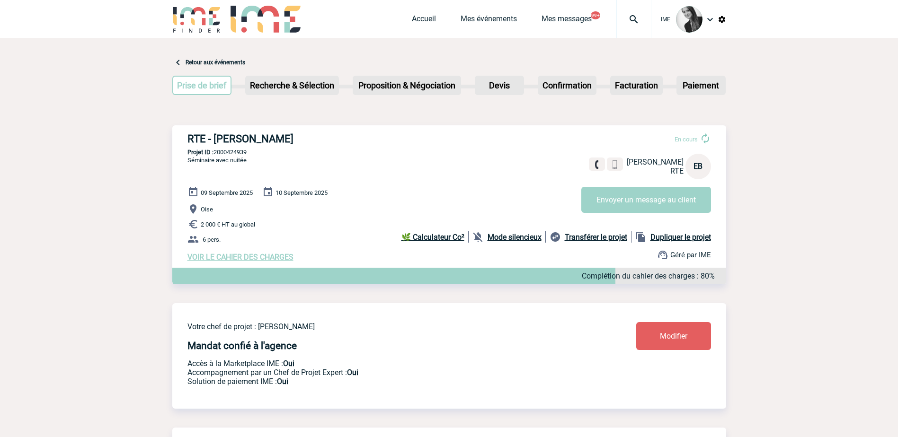
click at [225, 153] on p "Projet ID : 2000424939" at bounding box center [449, 152] width 554 height 7
copy p "2000424939"
click at [416, 22] on link "Accueil" at bounding box center [424, 20] width 24 height 13
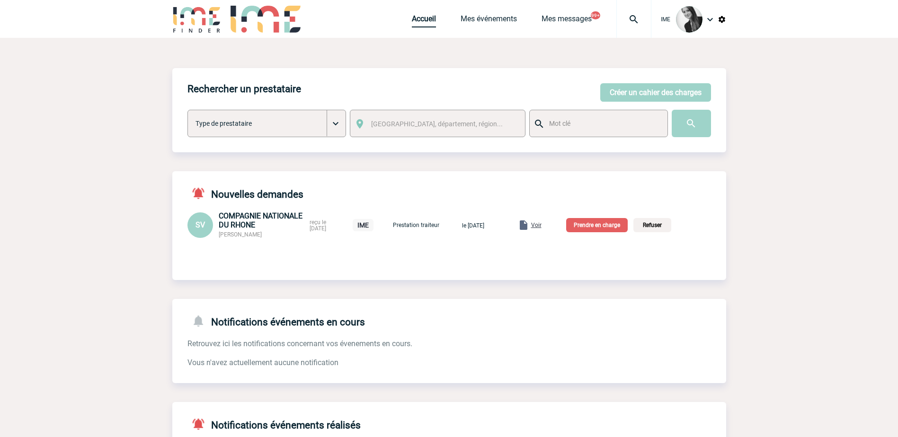
drag, startPoint x: 420, startPoint y: 17, endPoint x: 416, endPoint y: 23, distance: 7.2
click at [419, 17] on link "Accueil" at bounding box center [424, 20] width 24 height 13
click at [430, 15] on link "Accueil" at bounding box center [424, 20] width 24 height 13
click at [415, 13] on div "Accueil Mes événements Mes messages 99+ Projet, client Projet, client" at bounding box center [531, 19] width 239 height 38
click at [424, 23] on link "Accueil" at bounding box center [424, 20] width 24 height 13
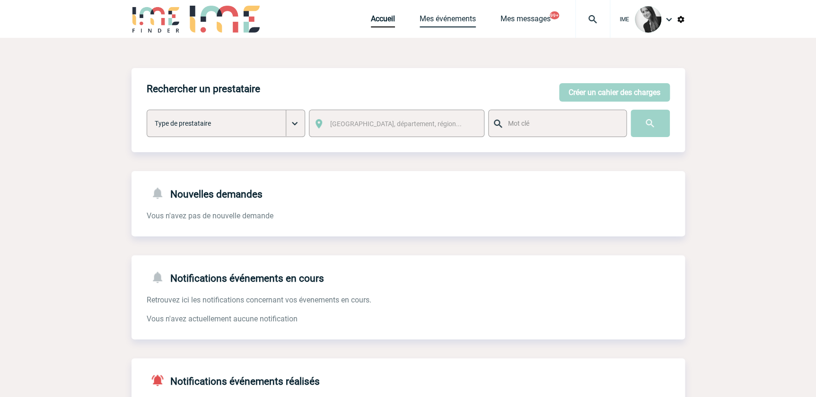
click at [453, 16] on link "Mes événements" at bounding box center [448, 20] width 56 height 13
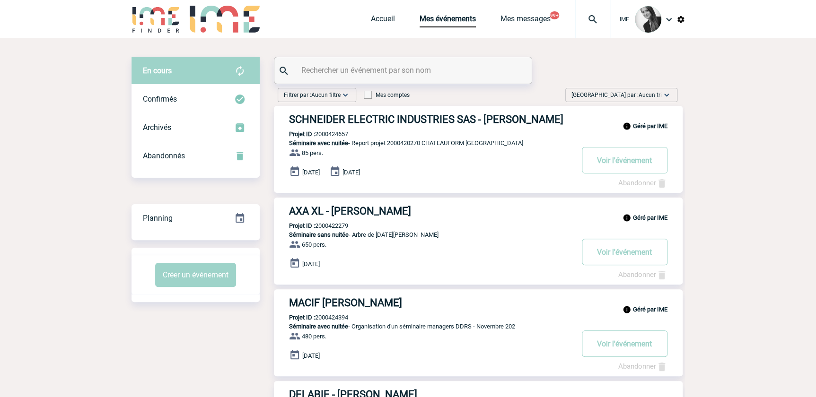
click at [644, 93] on span "Aucun tri" at bounding box center [650, 95] width 23 height 7
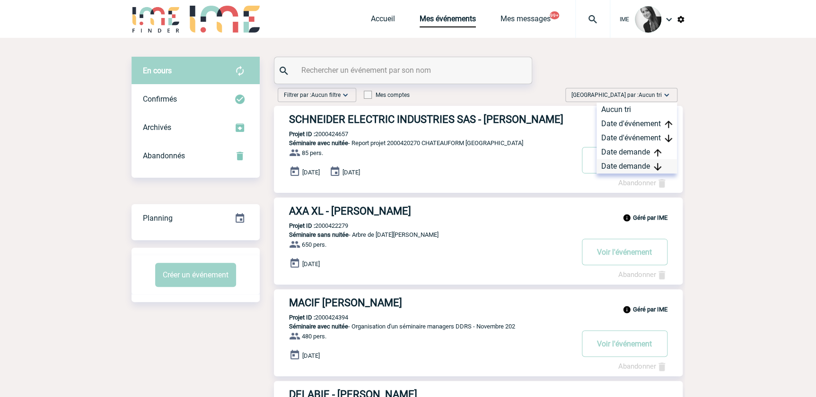
click at [643, 169] on div "Date demande" at bounding box center [637, 166] width 80 height 14
